Goal: Transaction & Acquisition: Purchase product/service

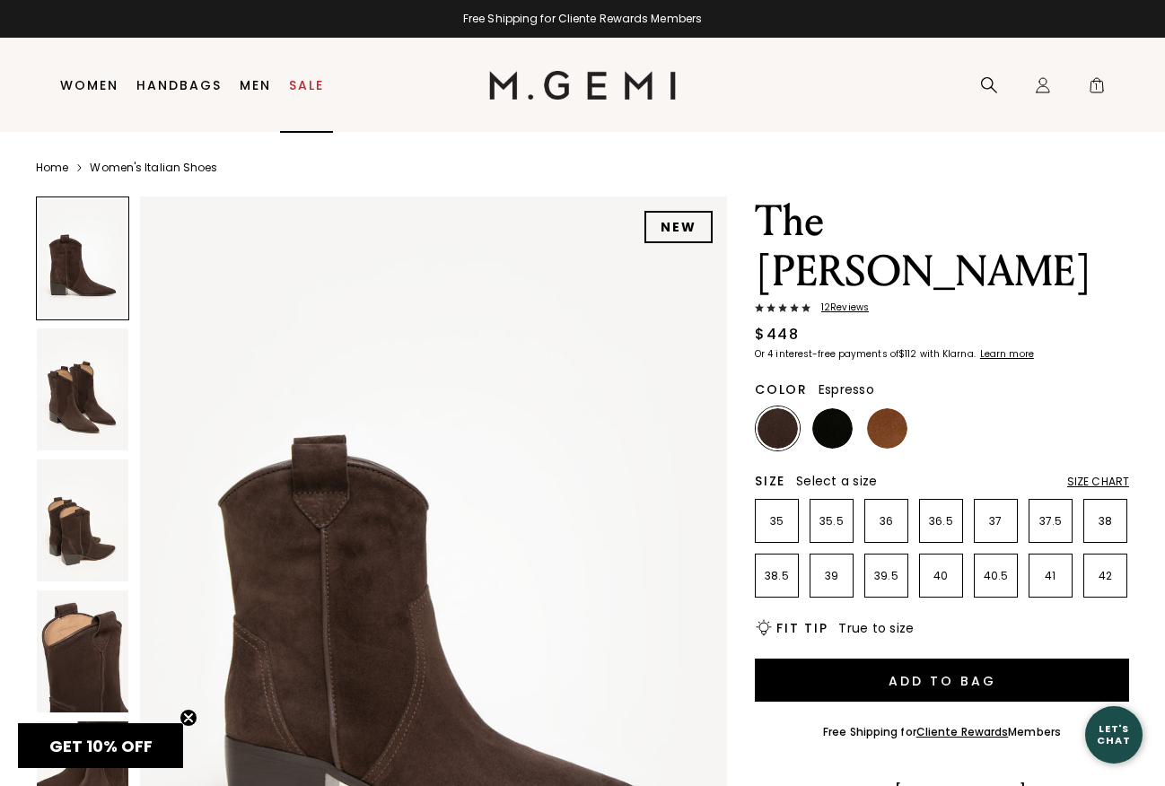
click at [304, 80] on link "Sale" at bounding box center [306, 85] width 35 height 14
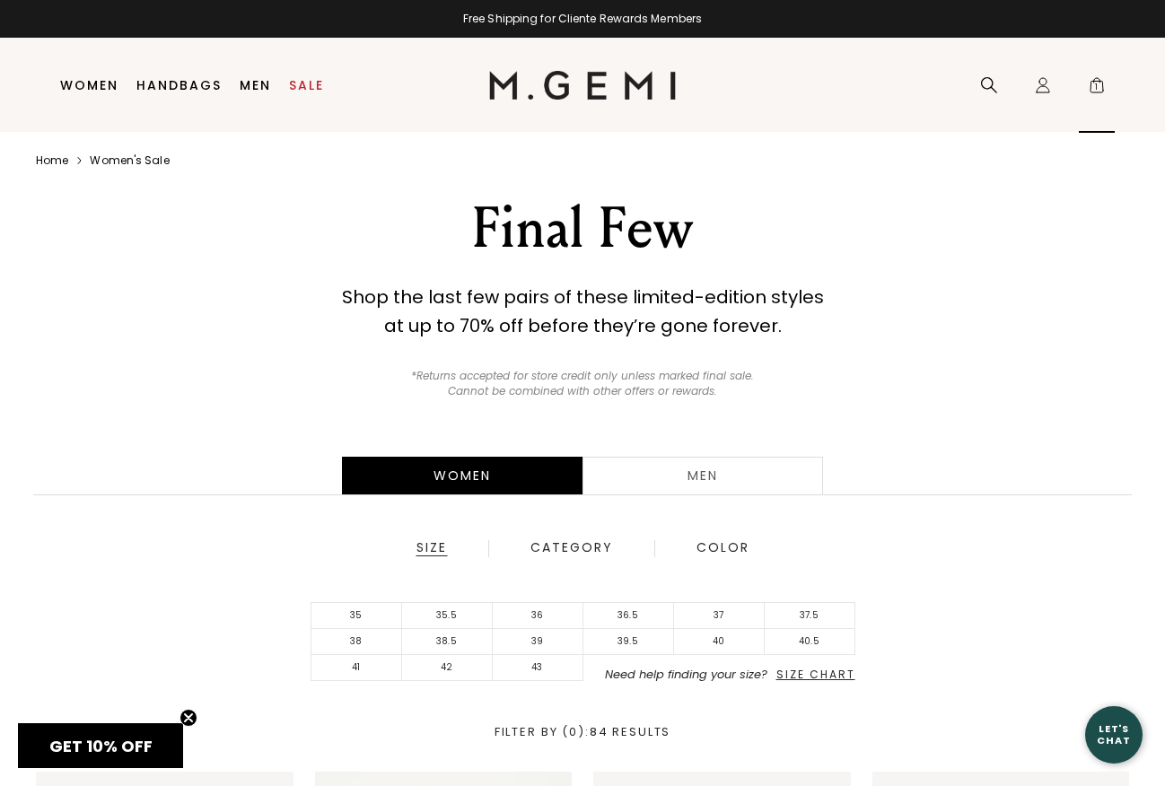
click at [1094, 87] on span "1" at bounding box center [1097, 89] width 18 height 18
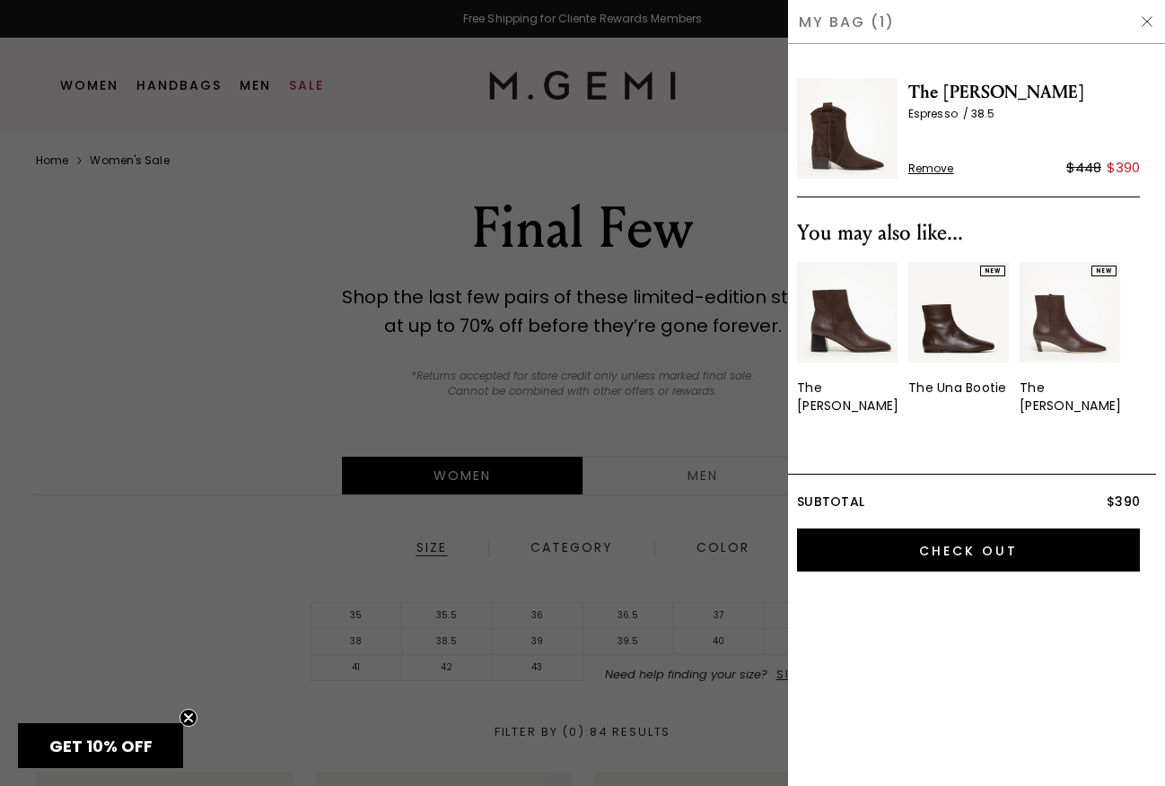
click at [955, 98] on span "The [PERSON_NAME]" at bounding box center [1024, 92] width 232 height 29
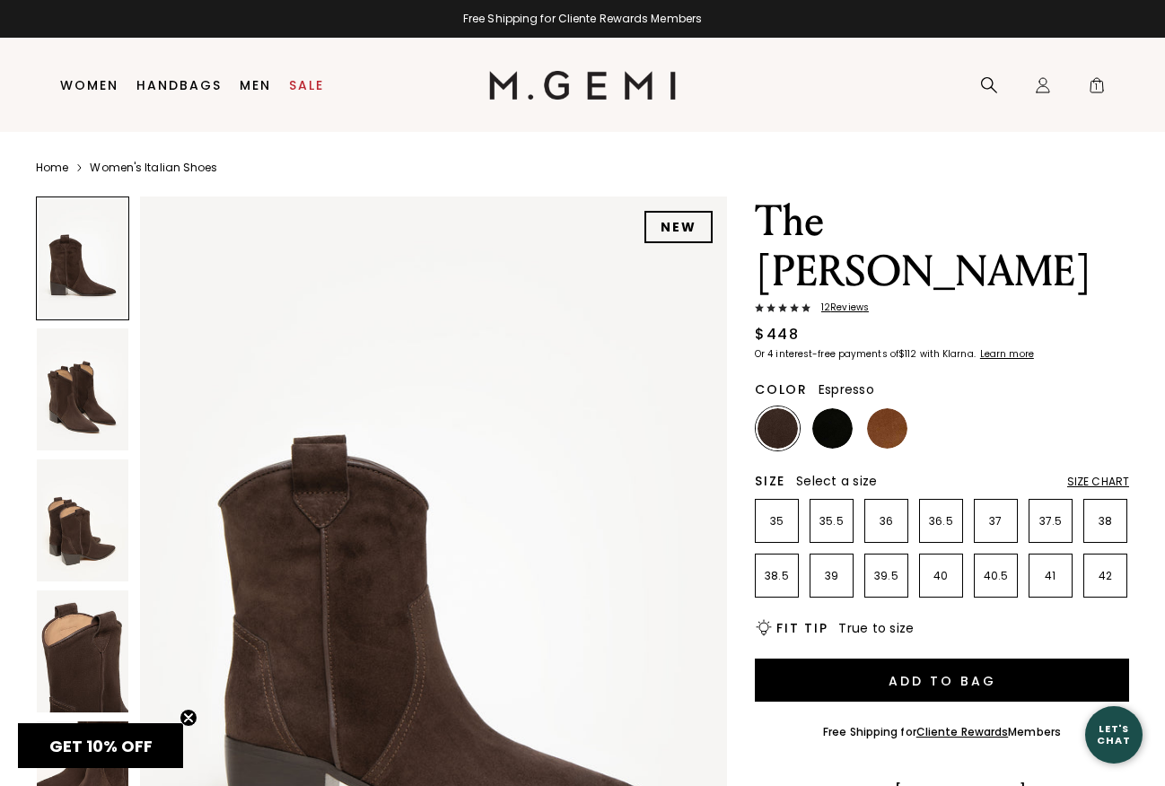
click at [511, 337] on img at bounding box center [433, 588] width 587 height 783
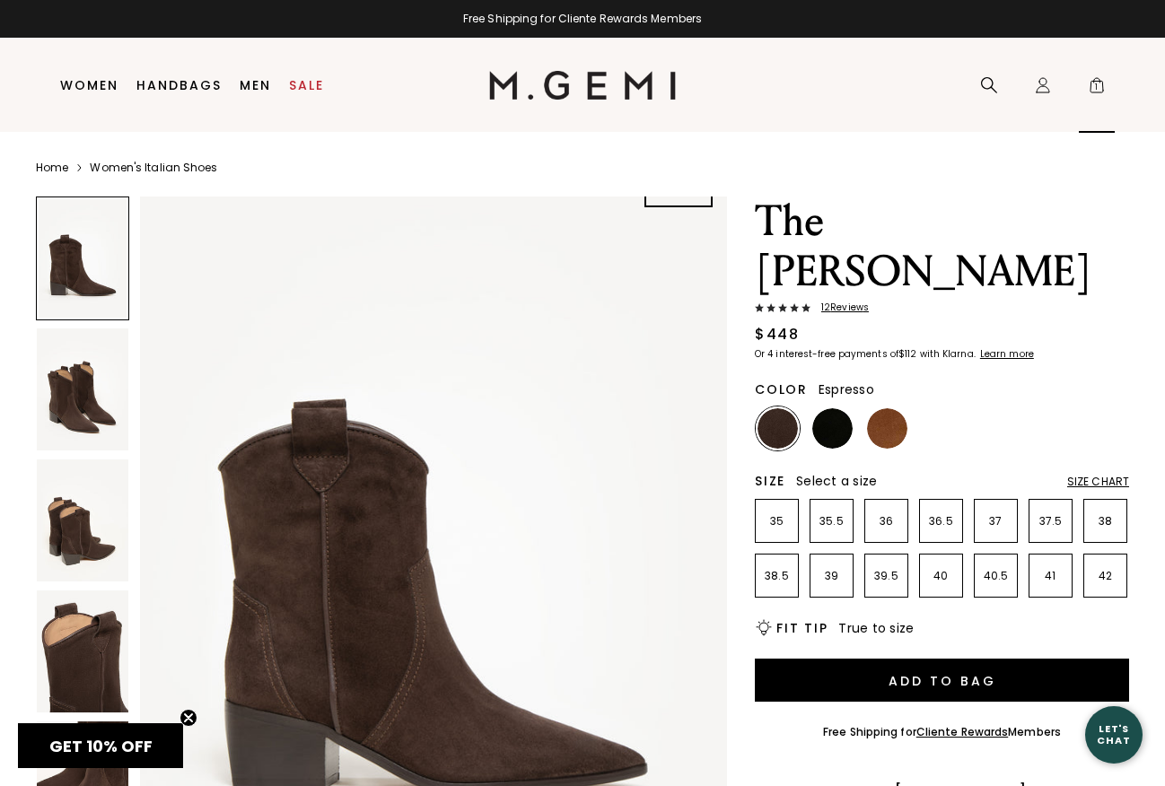
click at [1103, 80] on span "1" at bounding box center [1097, 89] width 18 height 18
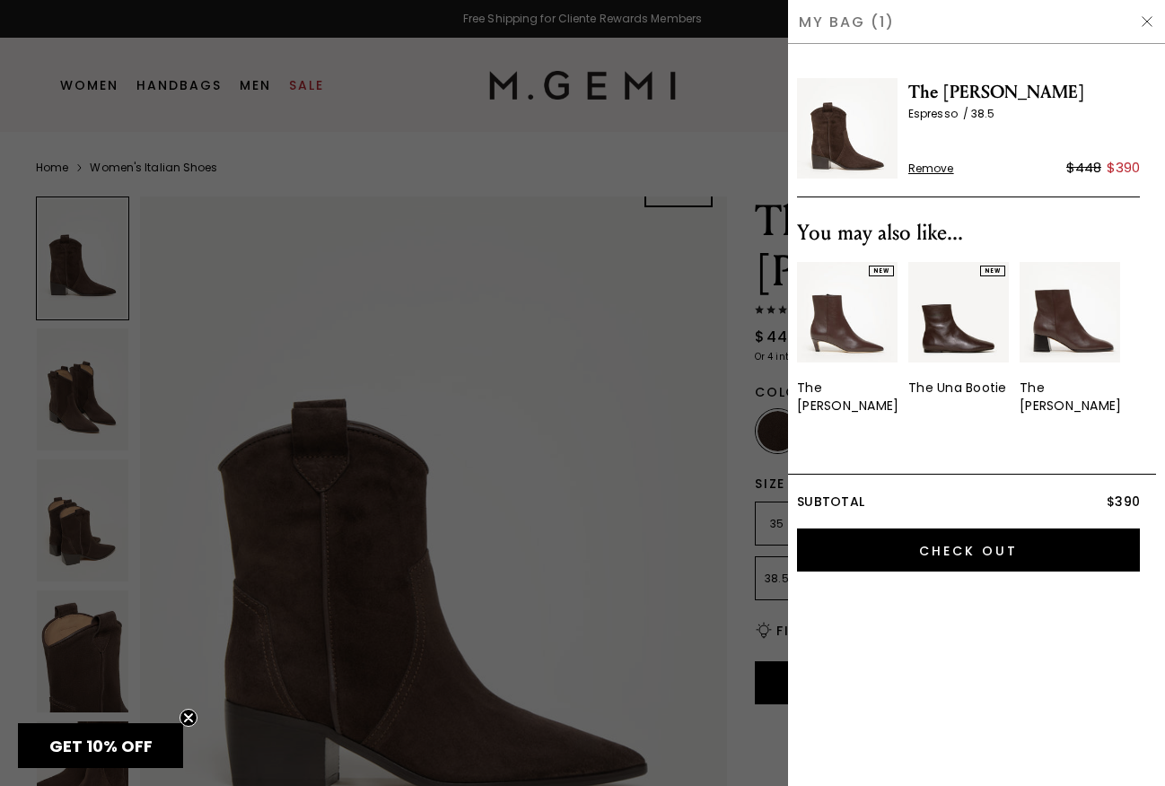
scroll to position [0, 0]
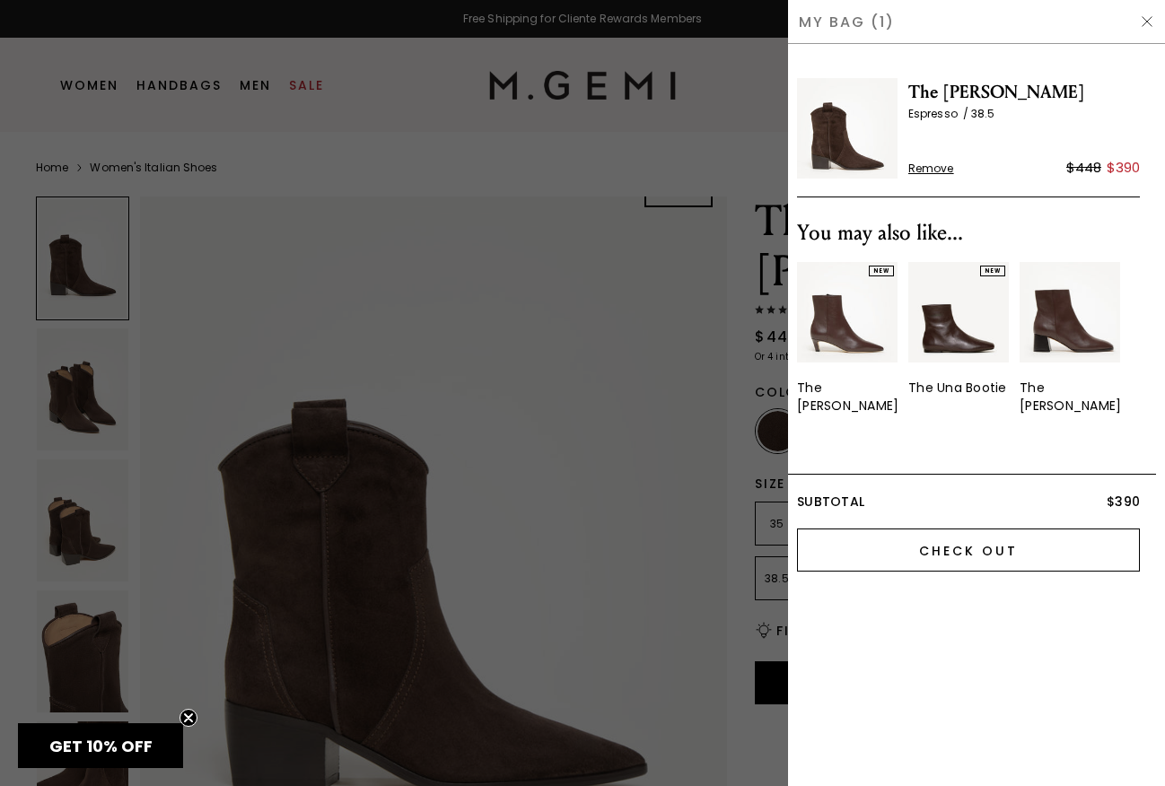
click at [959, 531] on input "Check Out" at bounding box center [968, 550] width 343 height 43
